Goal: Information Seeking & Learning: Learn about a topic

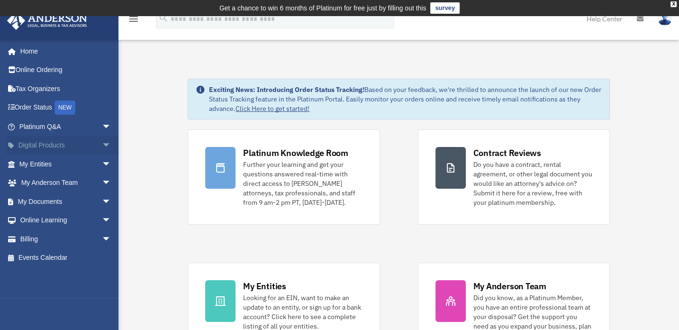
click at [108, 144] on span "arrow_drop_down" at bounding box center [111, 145] width 19 height 19
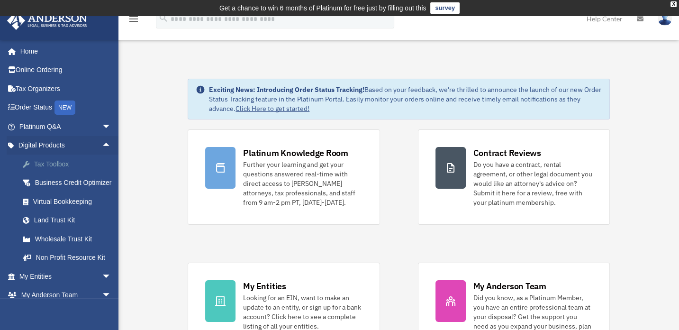
click at [51, 161] on div "Tax Toolbox" at bounding box center [73, 164] width 81 height 12
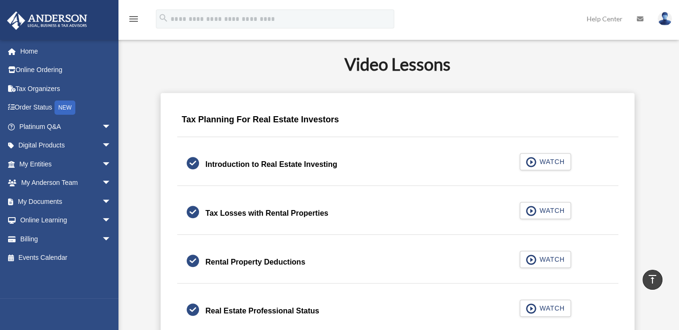
scroll to position [555, 0]
click at [537, 161] on span "WATCH" at bounding box center [550, 161] width 28 height 9
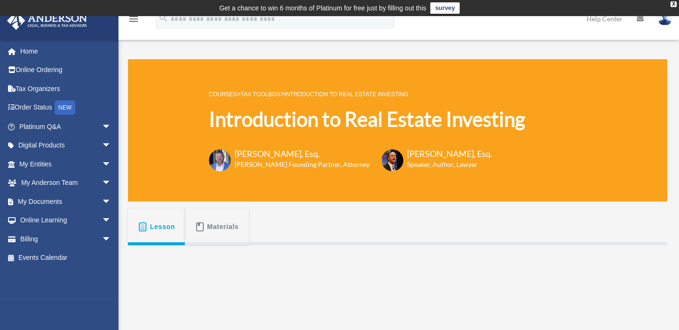
scroll to position [11, 0]
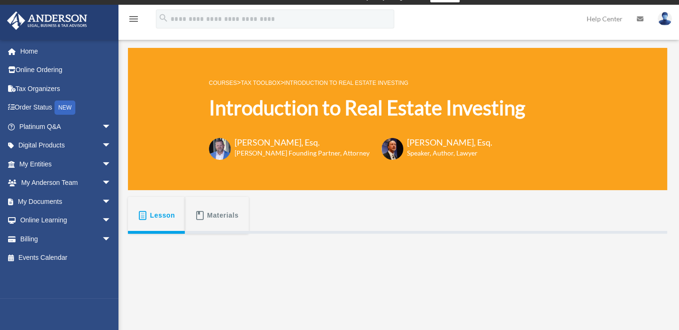
click at [273, 84] on link "Tax Toolbox" at bounding box center [260, 83] width 39 height 7
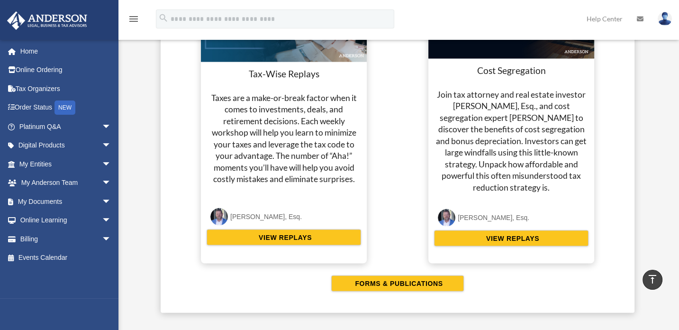
scroll to position [1856, 0]
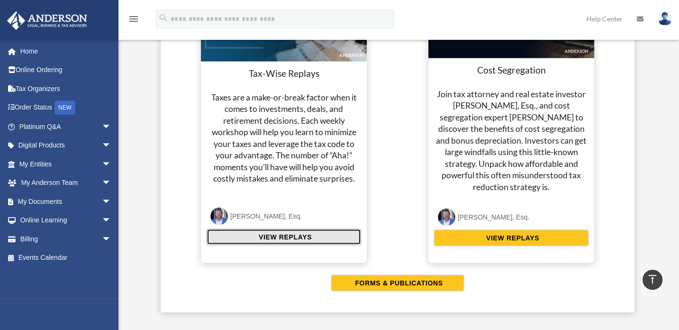
click at [285, 233] on span "VIEW REPLAYS" at bounding box center [284, 236] width 56 height 9
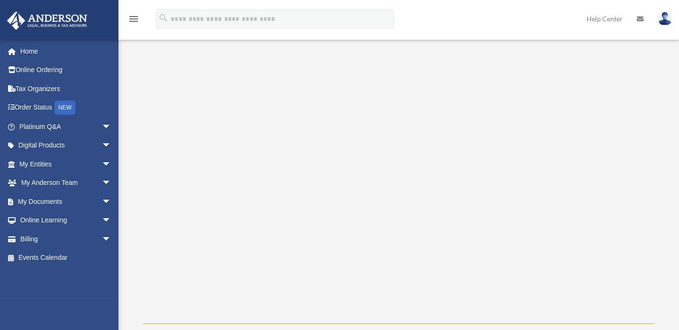
scroll to position [134, 0]
